Goal: Obtain resource: Obtain resource

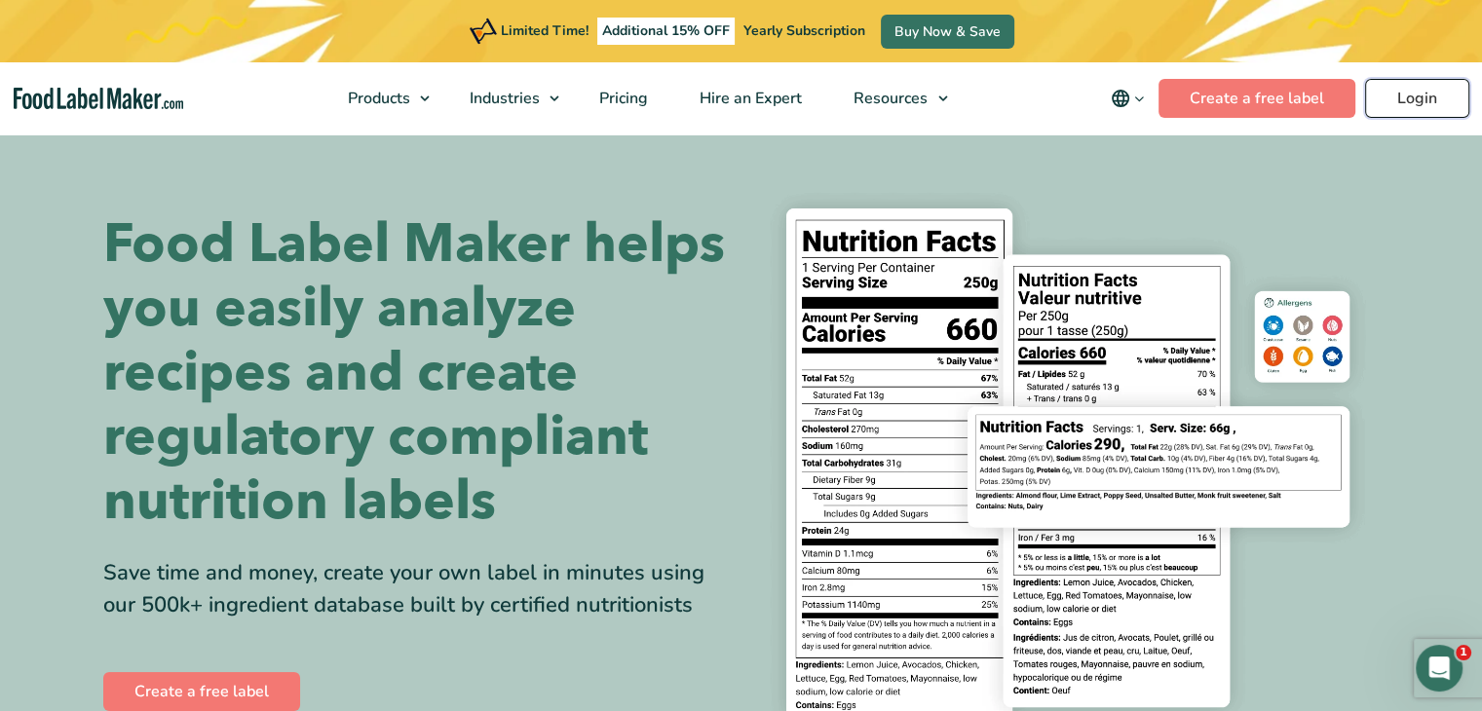
click at [1441, 103] on link "Login" at bounding box center [1417, 98] width 104 height 39
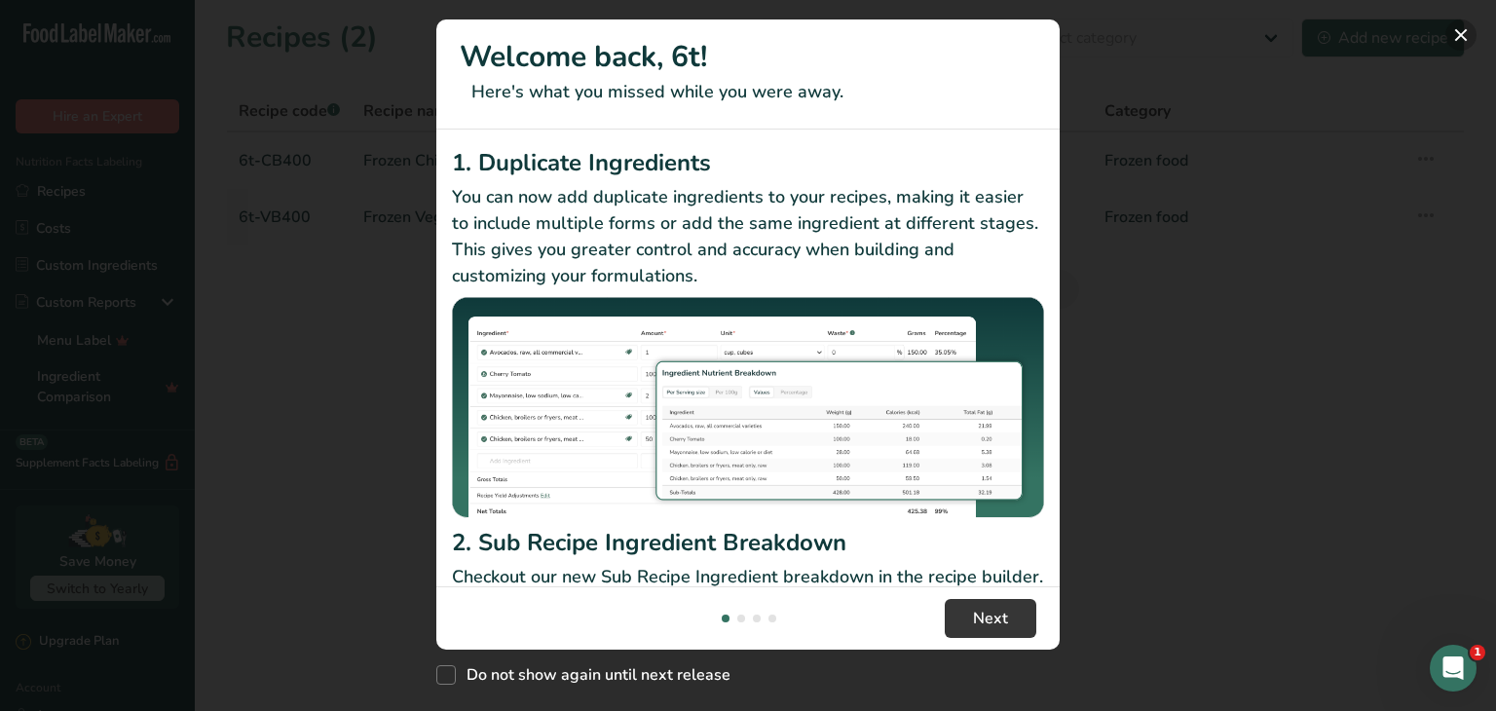
click at [1461, 30] on button "New Features" at bounding box center [1461, 34] width 31 height 31
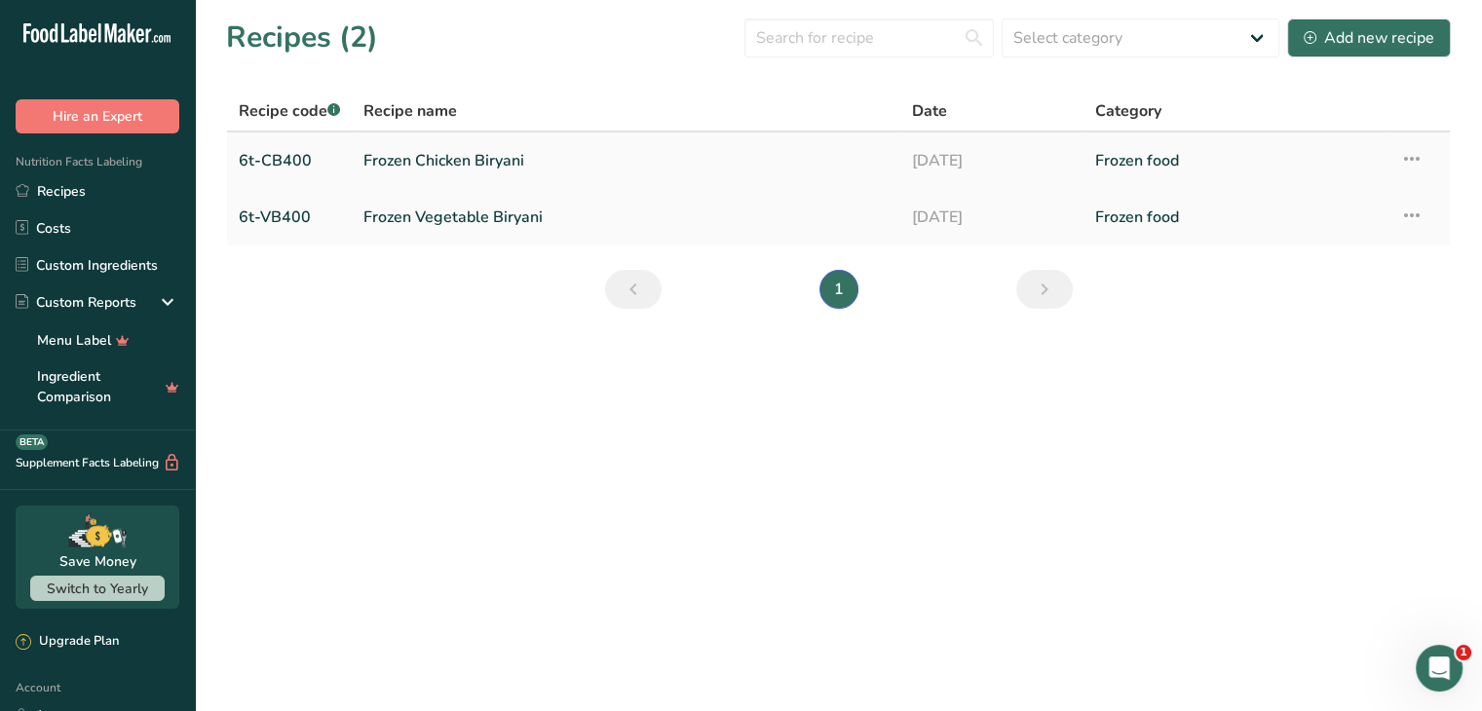
click at [632, 153] on link "Frozen Chicken Biryani" at bounding box center [625, 160] width 525 height 41
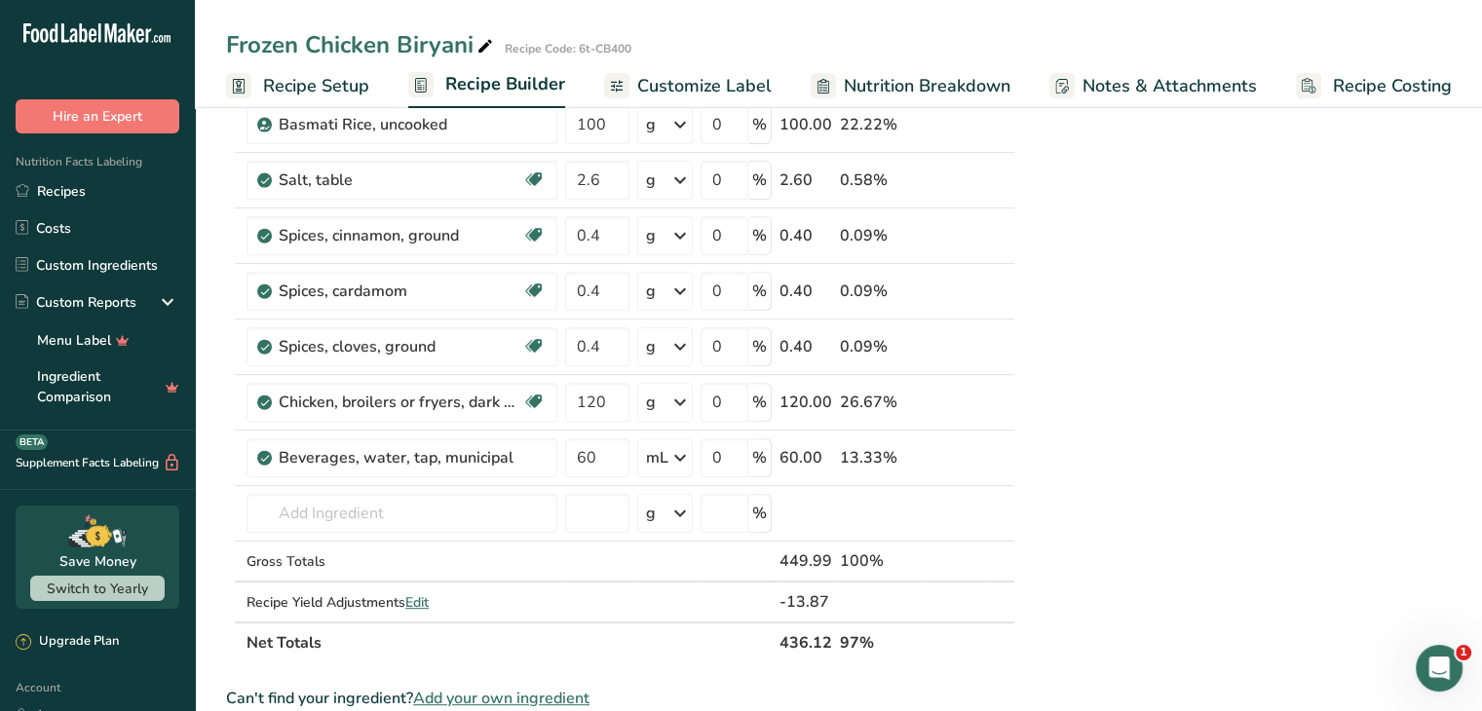
scroll to position [713, 0]
click at [1209, 424] on div "Nutrition Typical value 100g contains Each 200 (typically 200g) contains % RI* …" at bounding box center [1272, 361] width 490 height 1884
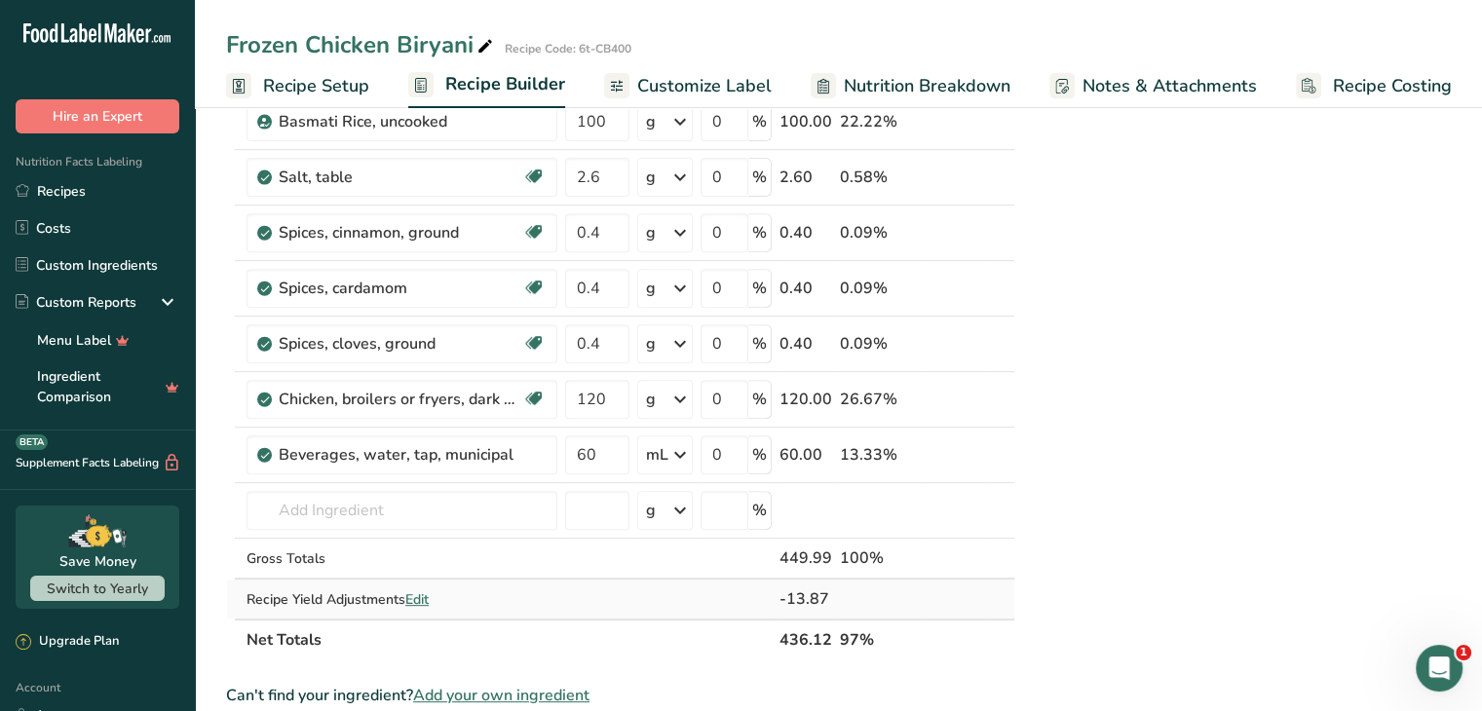
click at [418, 593] on span "Edit" at bounding box center [416, 599] width 23 height 19
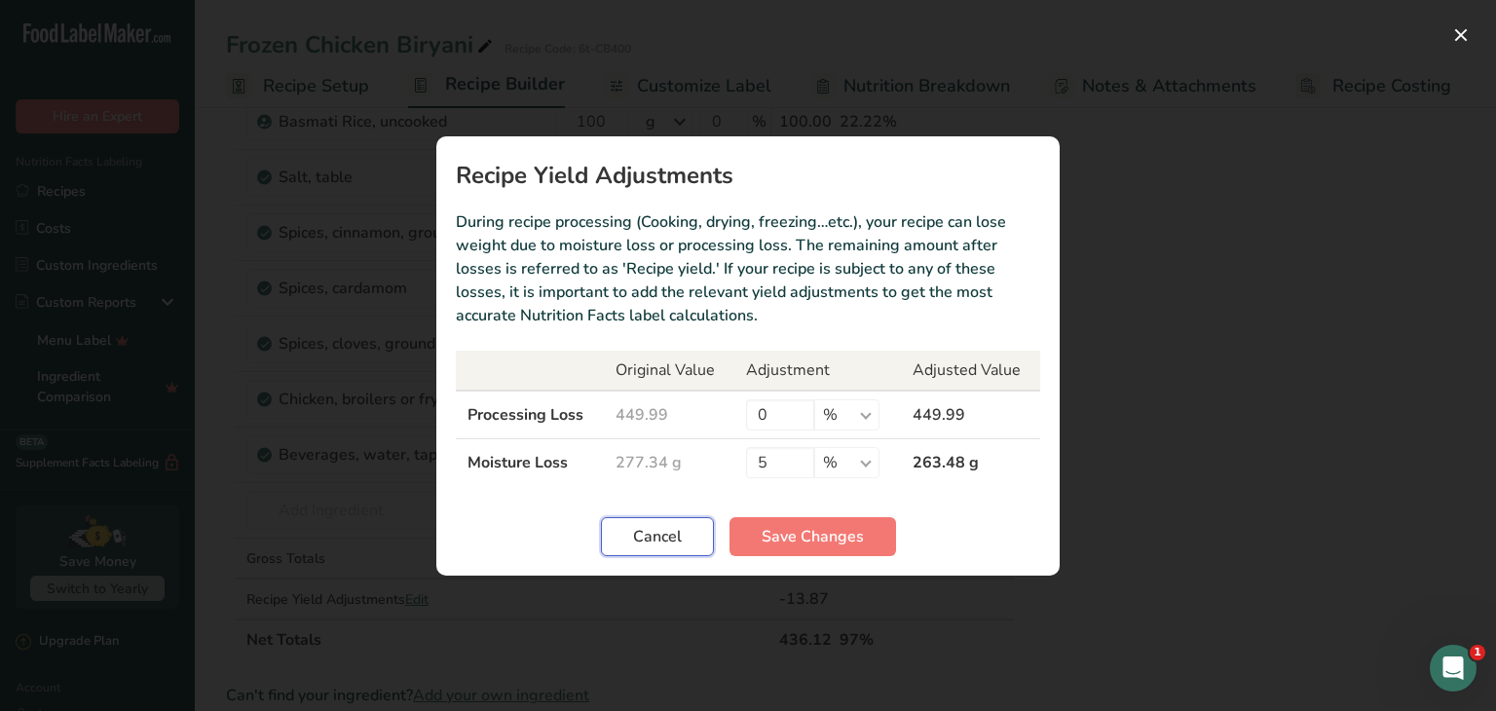
click at [670, 538] on span "Cancel" at bounding box center [657, 536] width 49 height 23
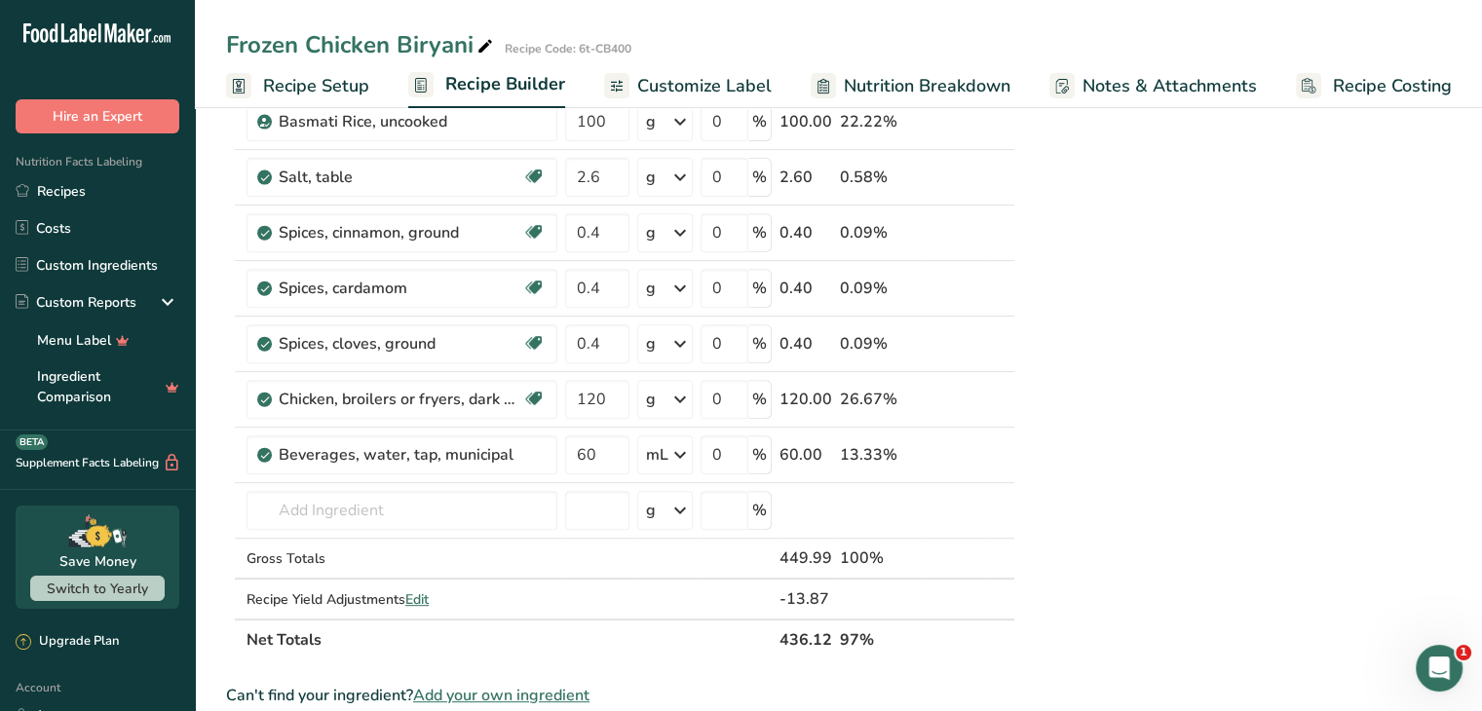
click at [1260, 538] on div "Nutrition Typical value 100g contains Each 200 (typically 200g) contains % RI* …" at bounding box center [1272, 361] width 490 height 1884
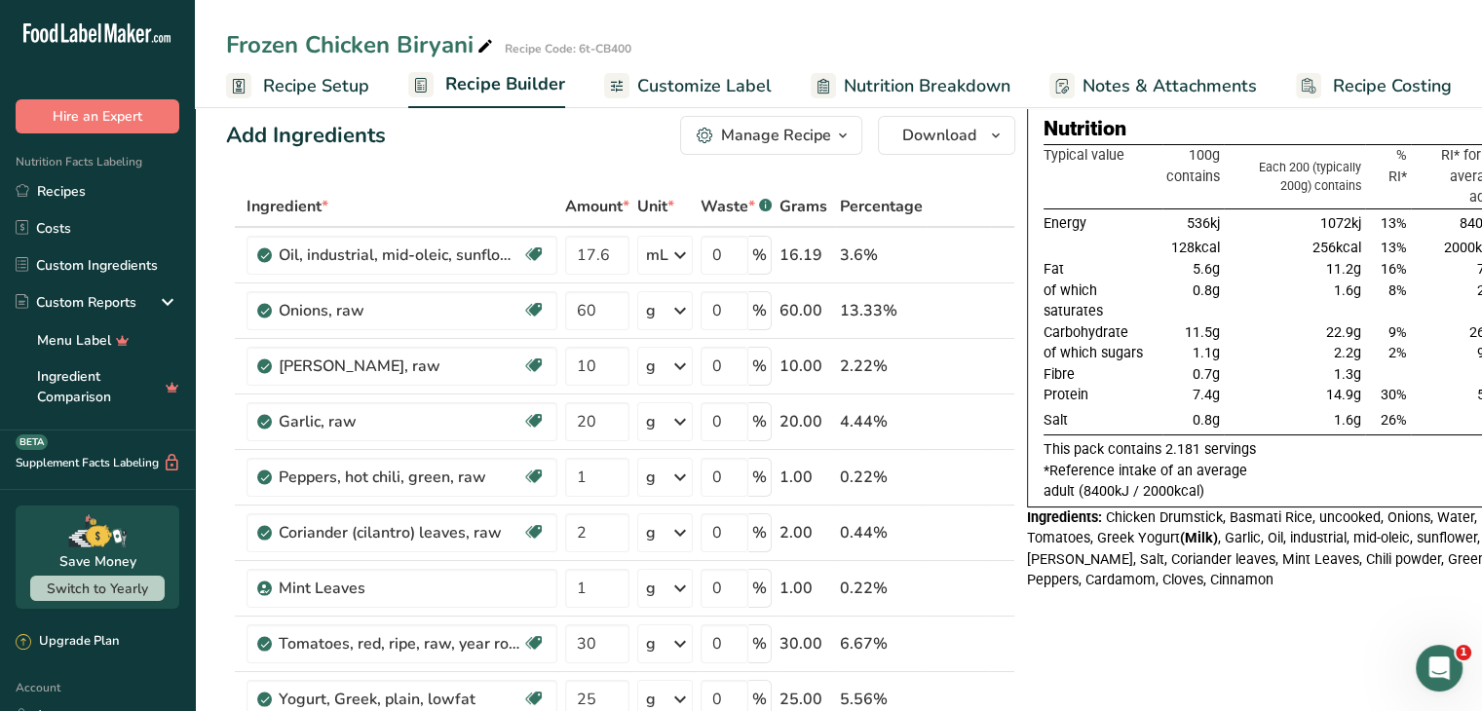
scroll to position [0, 0]
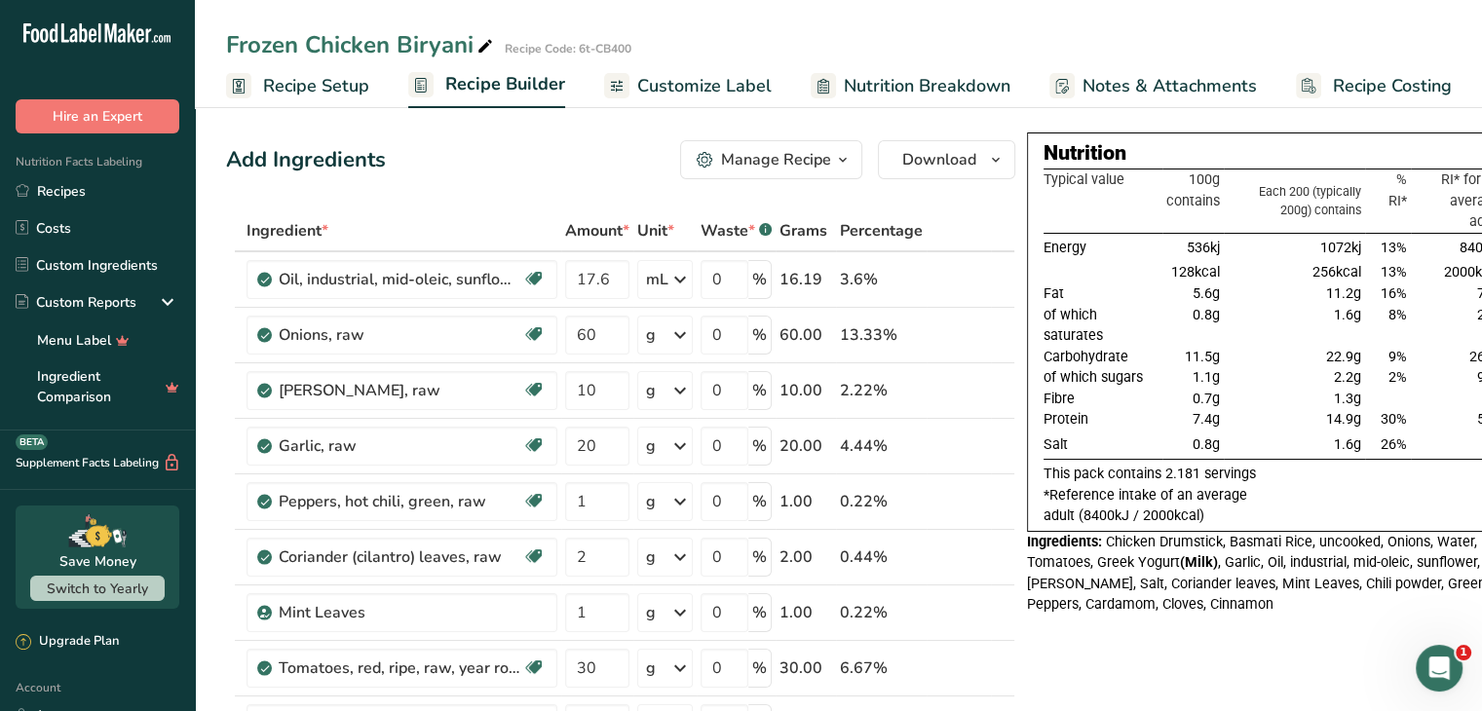
click at [666, 81] on span "Customize Label" at bounding box center [704, 86] width 134 height 26
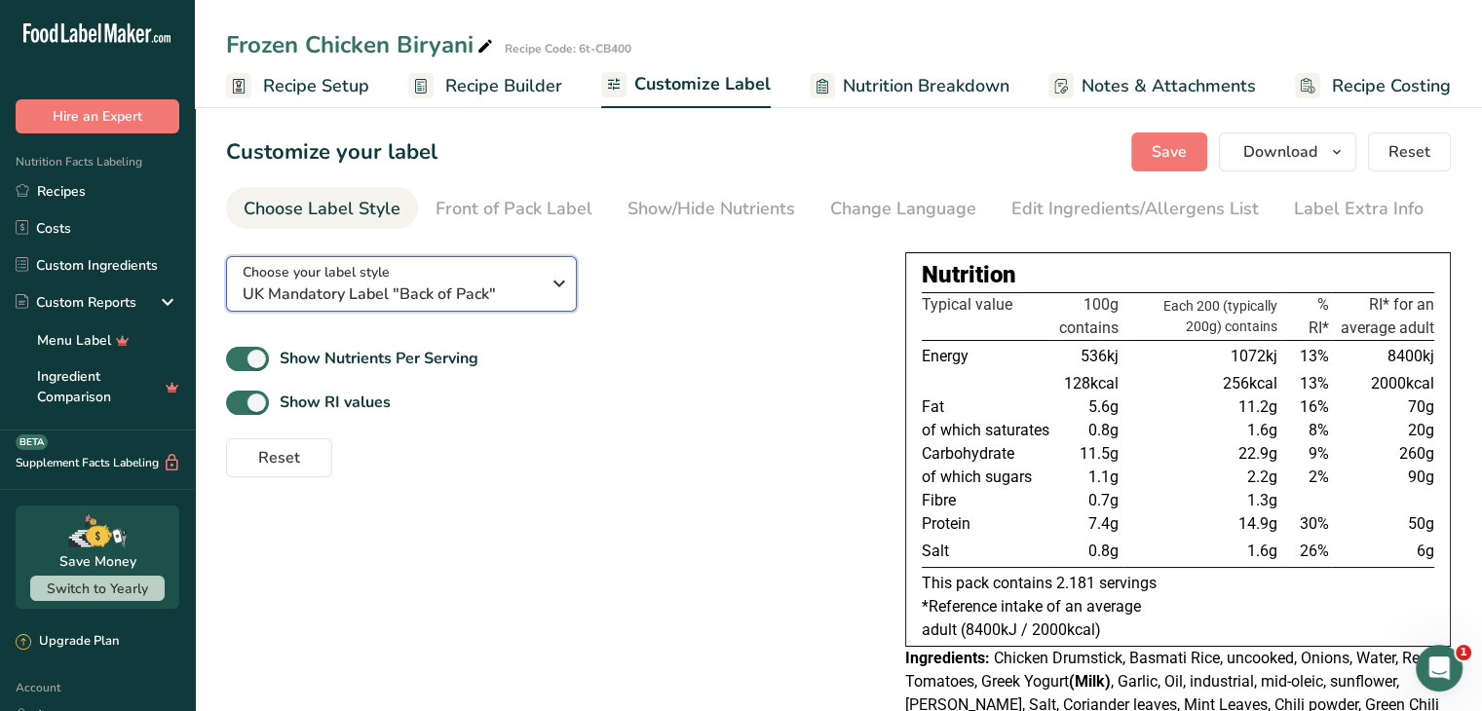
click at [527, 296] on span "UK Mandatory Label "Back of Pack"" at bounding box center [391, 293] width 297 height 23
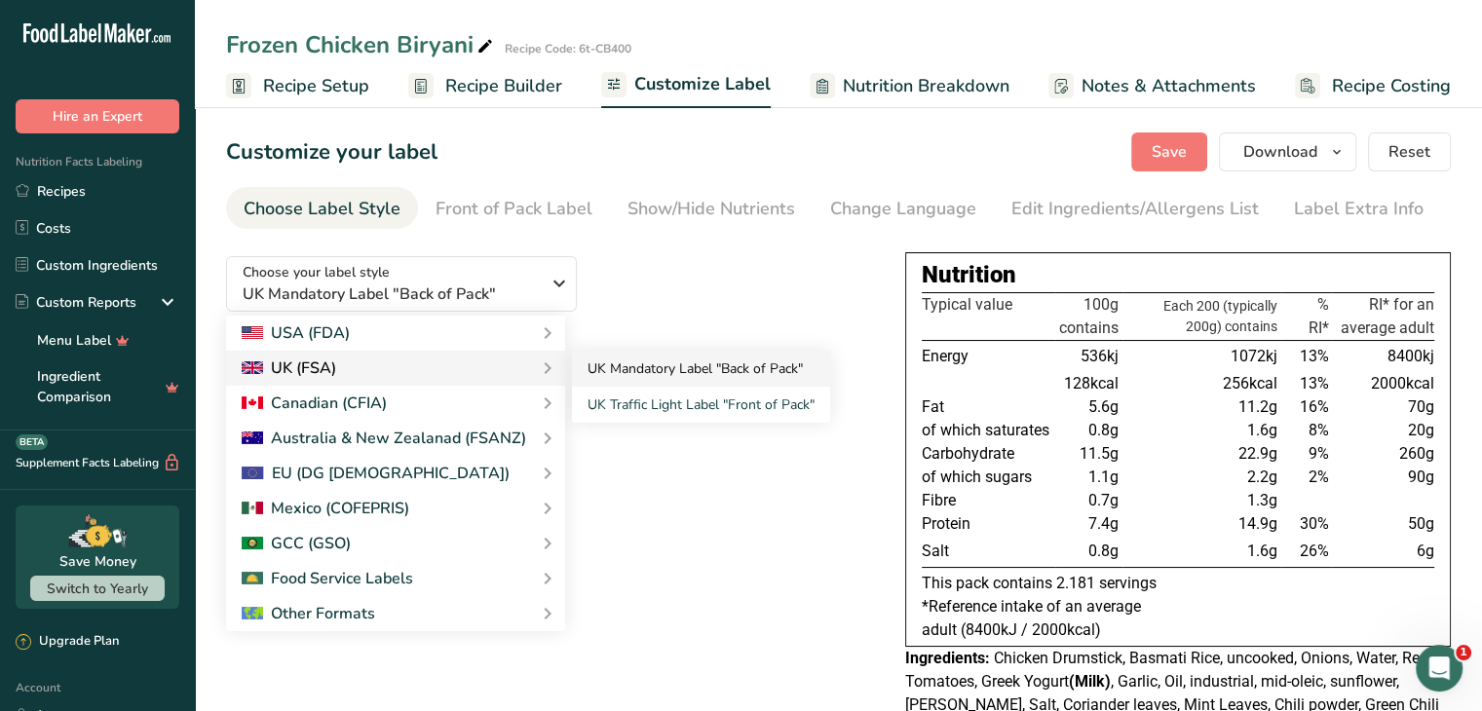
click at [625, 372] on link "UK Mandatory Label "Back of Pack"" at bounding box center [701, 369] width 258 height 36
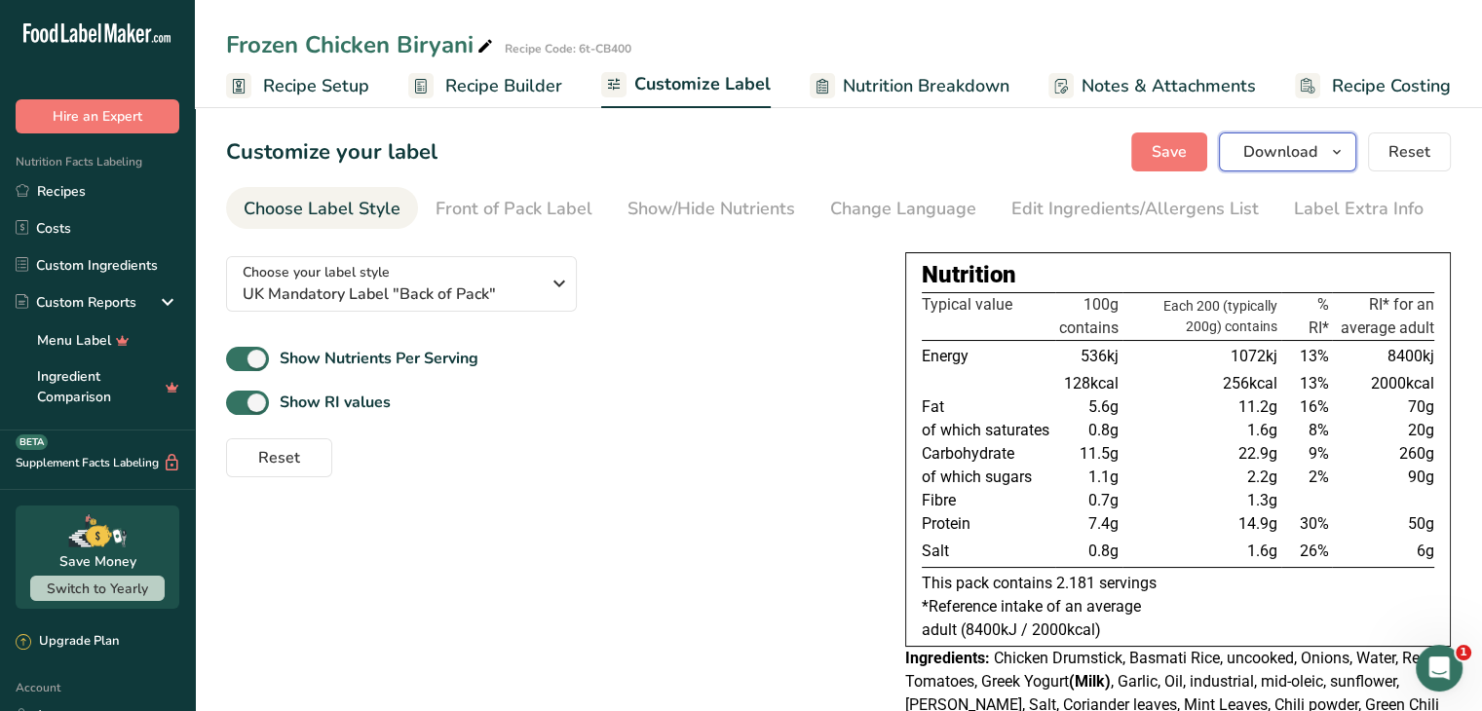
click at [1333, 154] on icon "button" at bounding box center [1337, 152] width 16 height 24
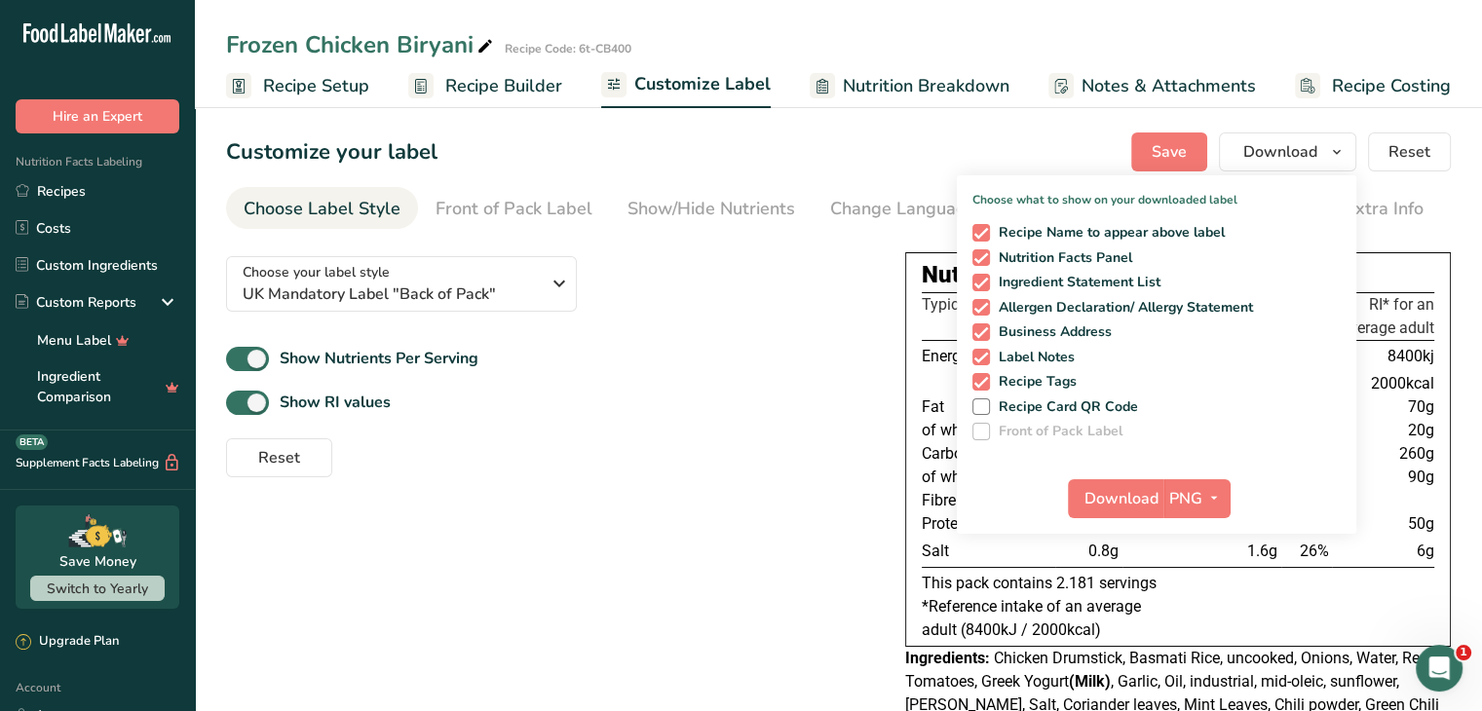
click at [773, 348] on div "Show Nutrients Per Serving" at bounding box center [550, 359] width 648 height 32
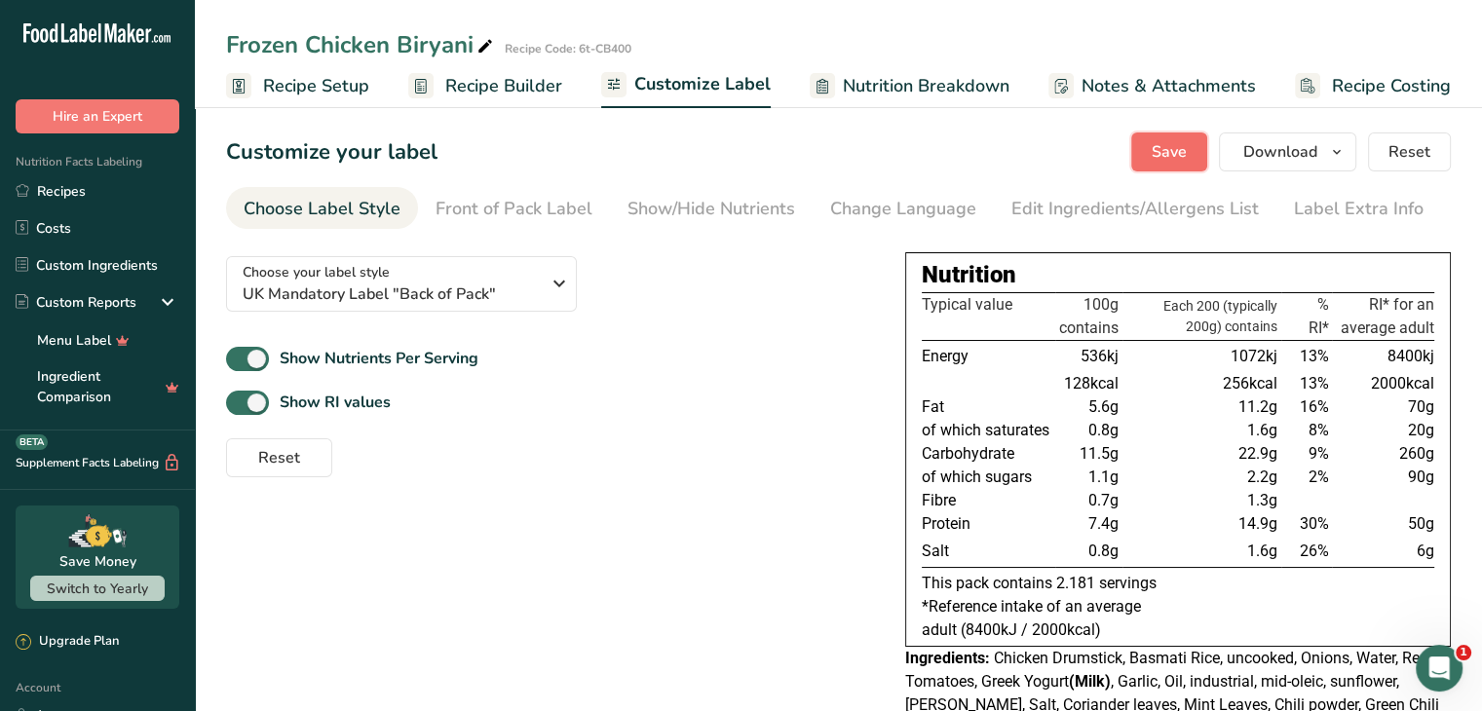
click at [1192, 144] on button "Save" at bounding box center [1169, 151] width 76 height 39
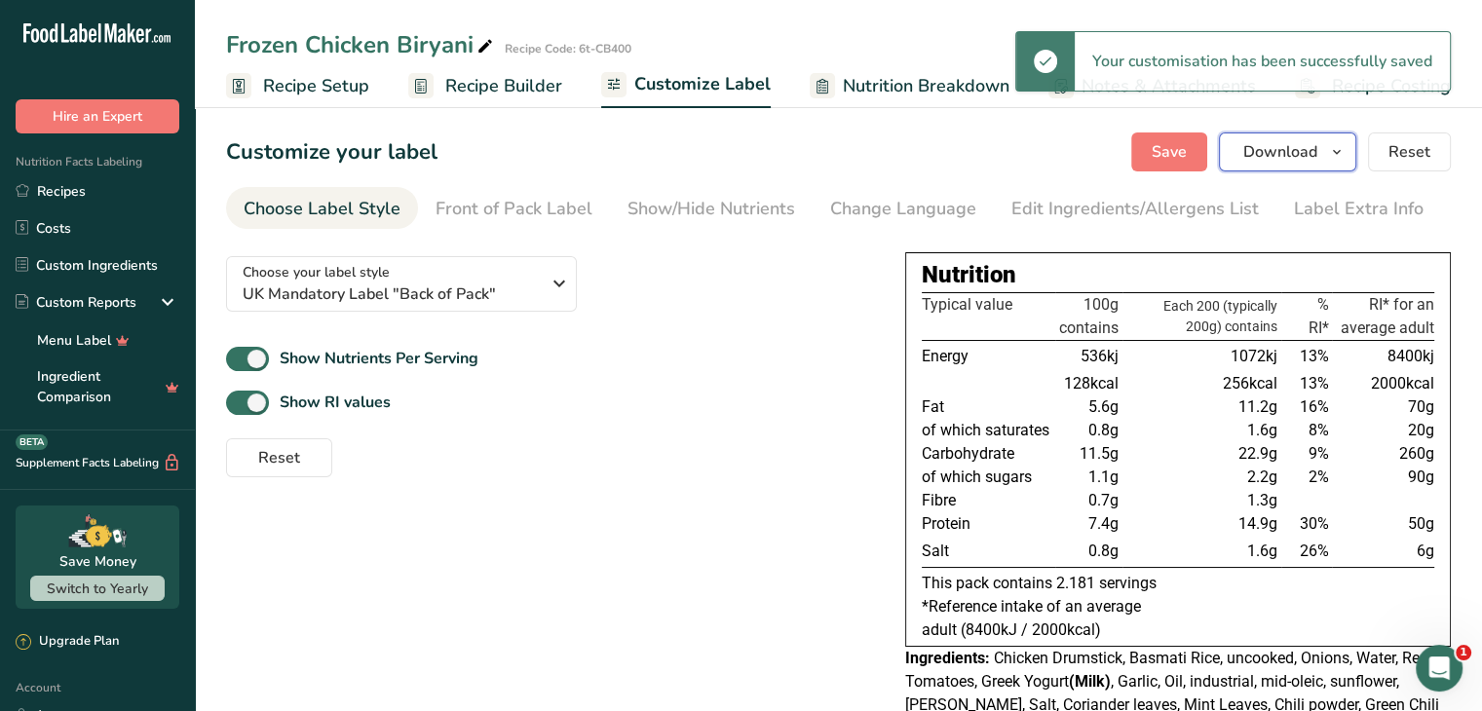
click at [1294, 149] on span "Download" at bounding box center [1280, 151] width 74 height 23
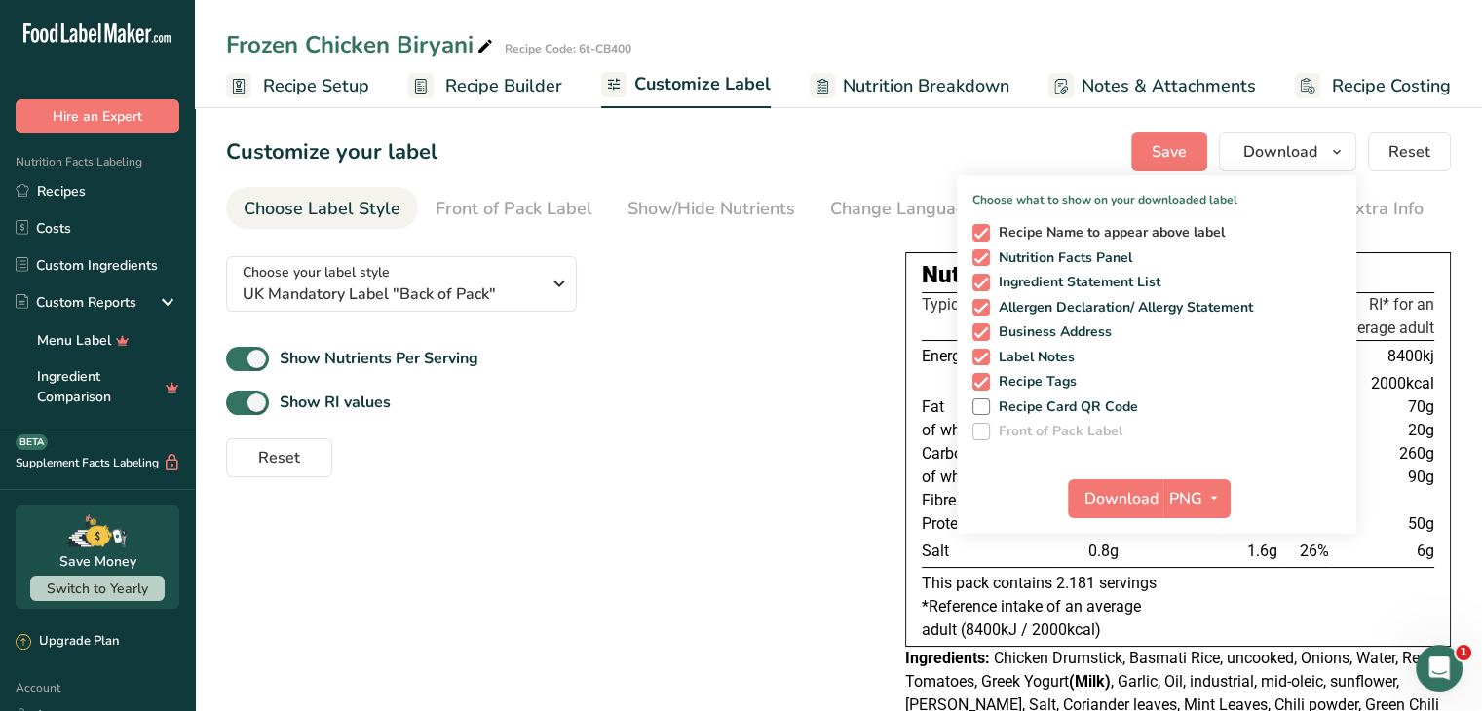
click at [996, 232] on span "Recipe Name to appear above label" at bounding box center [1108, 233] width 236 height 18
click at [985, 232] on input "Recipe Name to appear above label" at bounding box center [978, 232] width 13 height 13
checkbox input "false"
click at [982, 276] on span at bounding box center [981, 283] width 18 height 18
click at [982, 276] on input "Ingredient Statement List" at bounding box center [978, 282] width 13 height 13
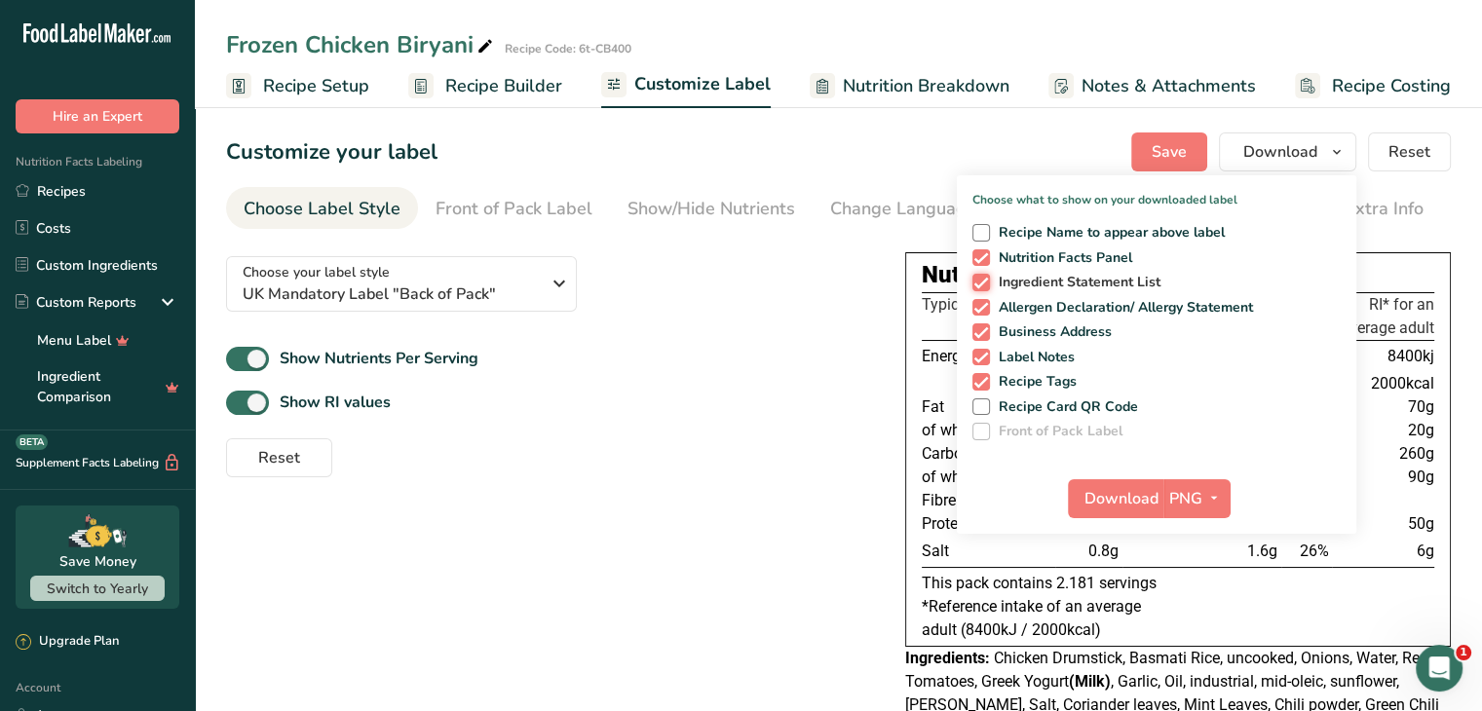
checkbox input "false"
click at [981, 304] on span at bounding box center [981, 308] width 18 height 18
click at [981, 304] on input "Allergen Declaration/ Allergy Statement" at bounding box center [978, 307] width 13 height 13
checkbox input "false"
click at [978, 332] on span at bounding box center [981, 332] width 18 height 18
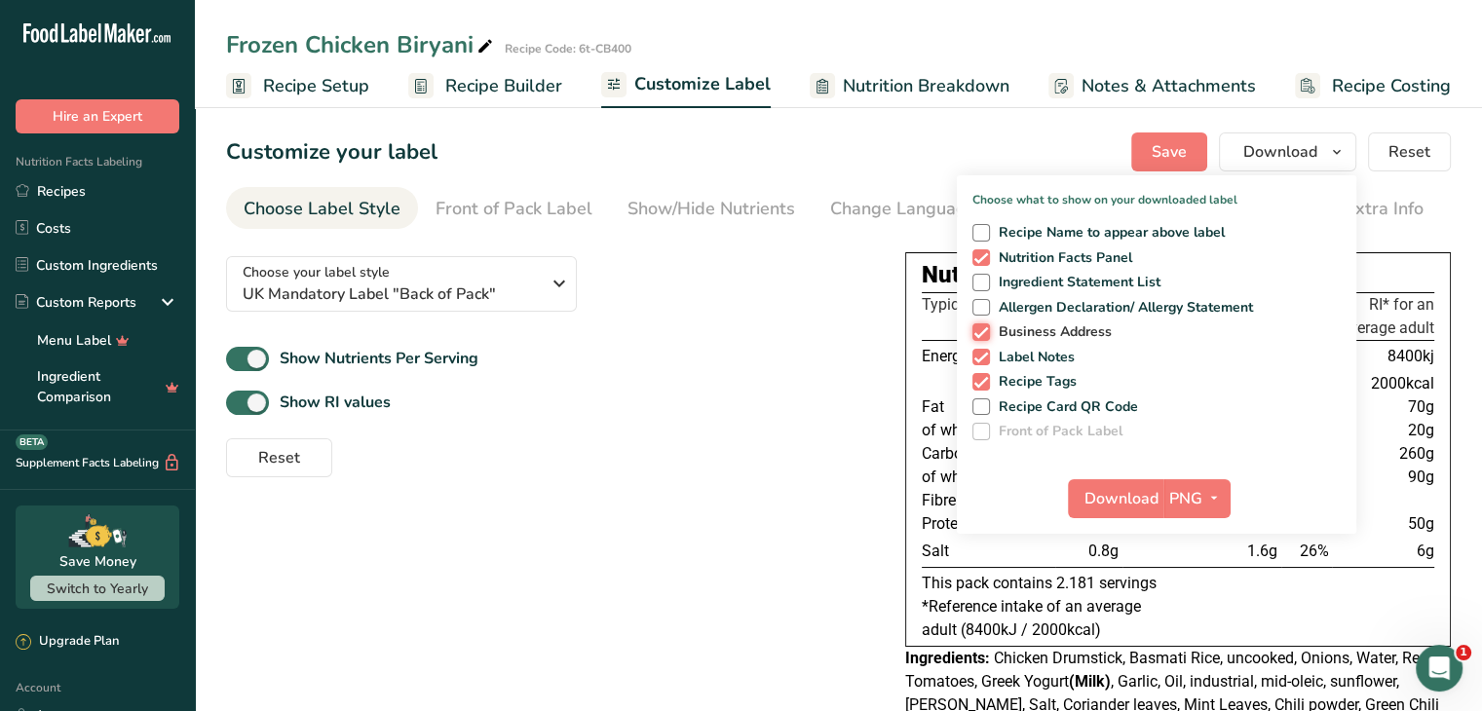
click at [978, 332] on input "Business Address" at bounding box center [978, 331] width 13 height 13
checkbox input "false"
click at [975, 358] on span at bounding box center [981, 358] width 18 height 18
click at [975, 358] on input "Label Notes" at bounding box center [978, 357] width 13 height 13
checkbox input "false"
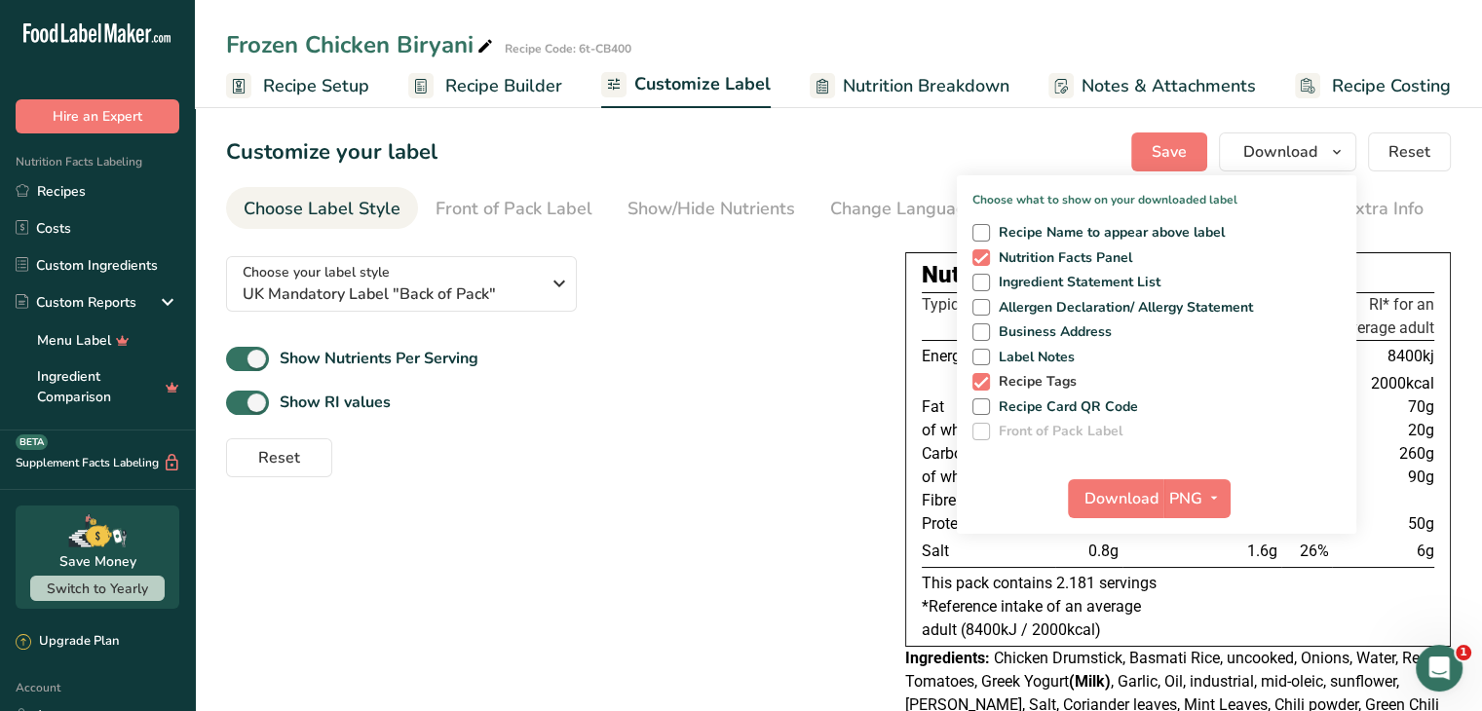
click at [986, 390] on span at bounding box center [981, 382] width 18 height 18
click at [985, 388] on input "Recipe Tags" at bounding box center [978, 381] width 13 height 13
checkbox input "false"
click at [1116, 504] on span "Download" at bounding box center [1121, 498] width 74 height 23
click at [565, 287] on icon "button" at bounding box center [558, 283] width 23 height 35
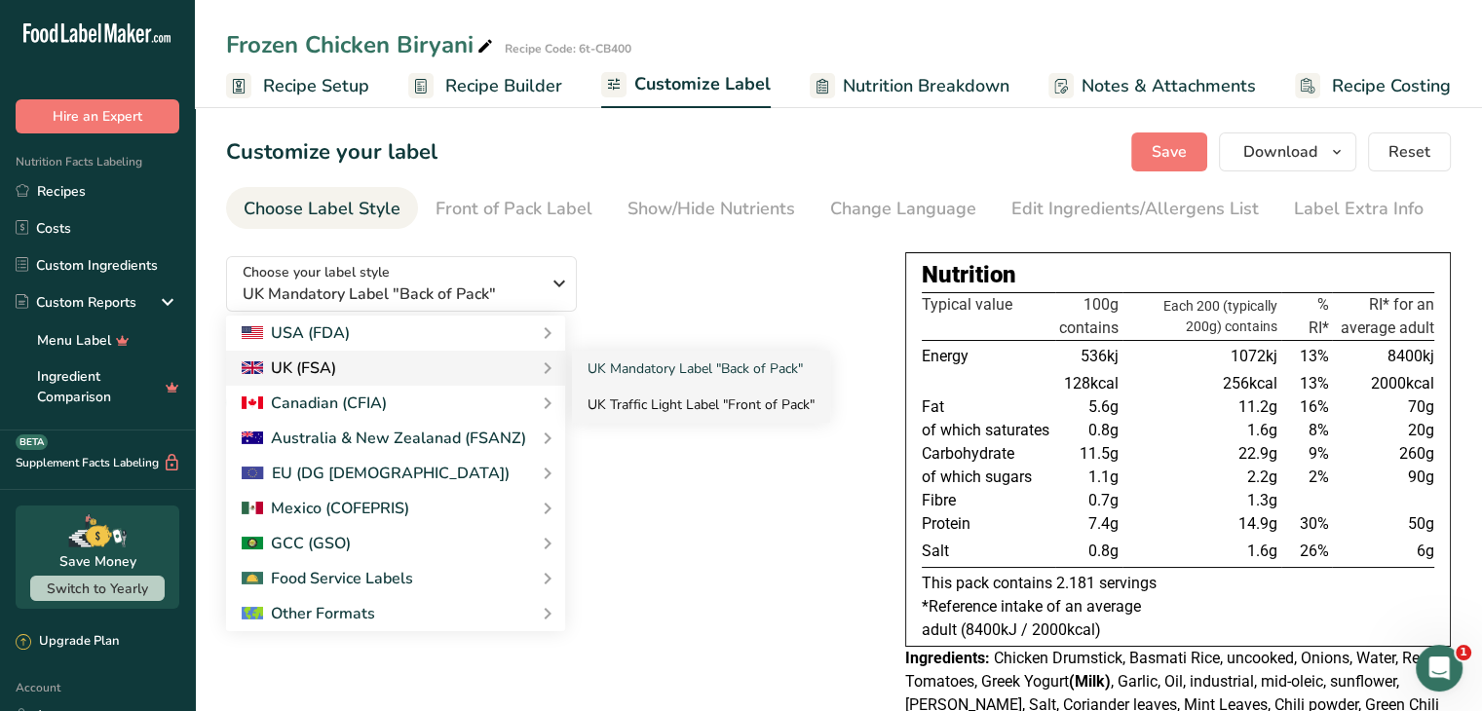
click at [647, 396] on link "UK Traffic Light Label "Front of Pack"" at bounding box center [701, 405] width 258 height 36
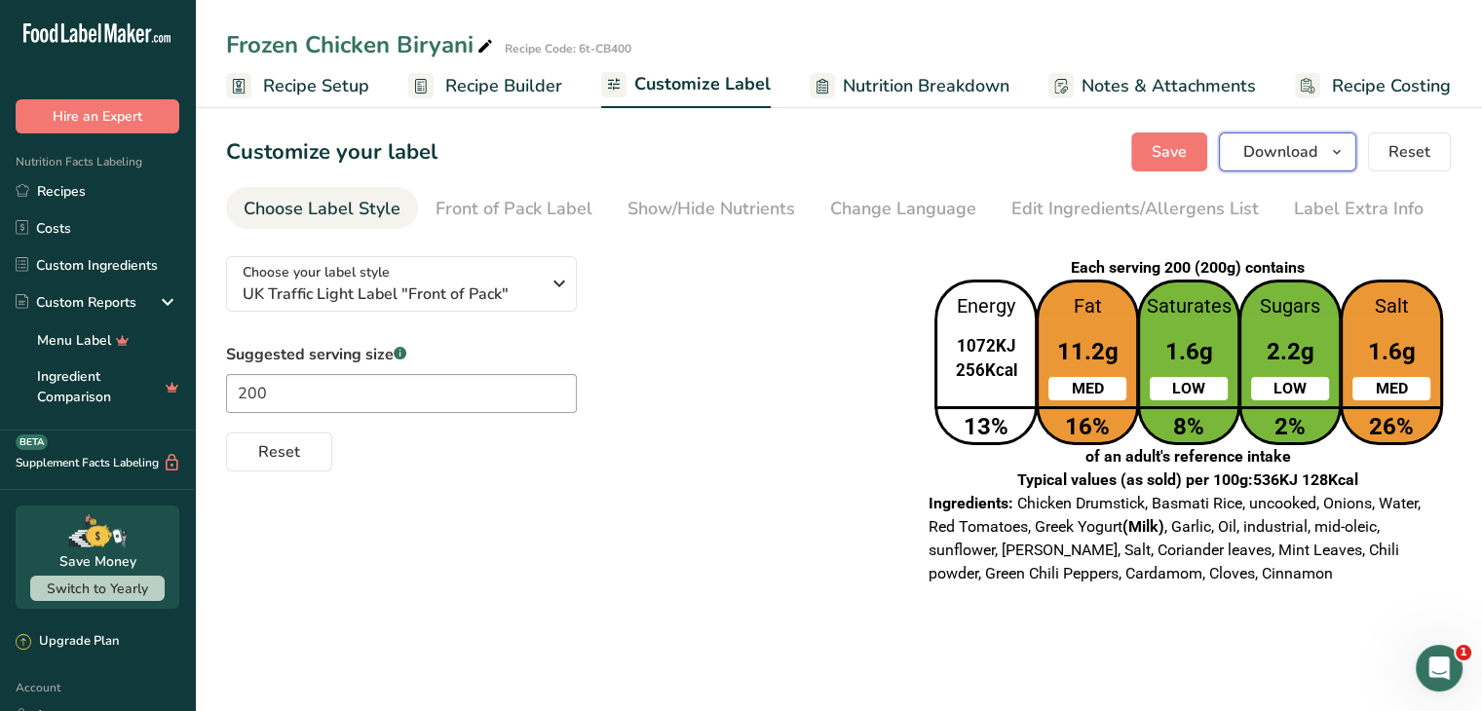
click at [1330, 155] on icon "button" at bounding box center [1337, 152] width 16 height 24
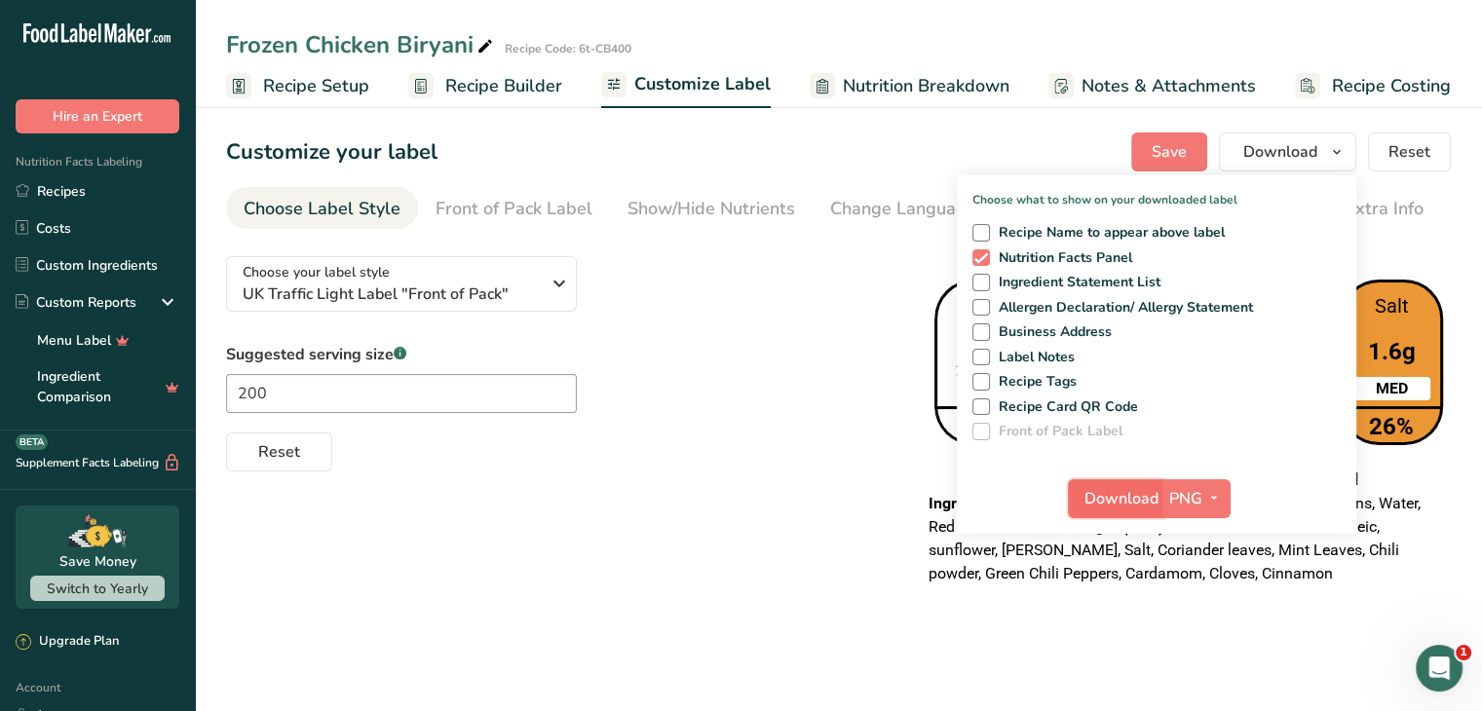
click at [1139, 513] on button "Download" at bounding box center [1115, 498] width 95 height 39
click at [893, 503] on div "Choose your label style UK Traffic Light Label "Front of Pack" USA (FDA) Standa…" at bounding box center [838, 421] width 1224 height 360
